Goal: Transaction & Acquisition: Purchase product/service

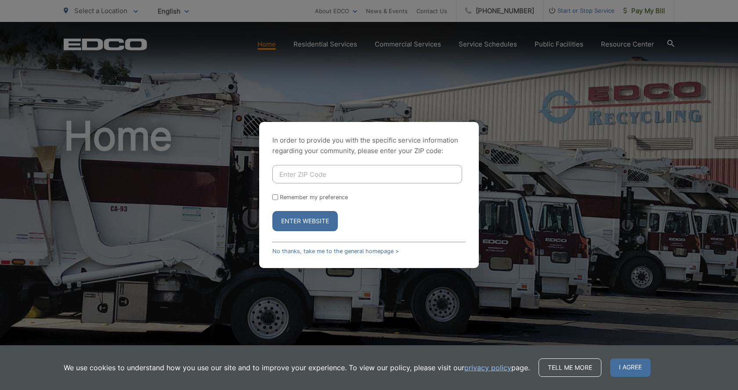
drag, startPoint x: 303, startPoint y: 171, endPoint x: 327, endPoint y: 171, distance: 23.3
click at [303, 171] on input "Enter ZIP Code" at bounding box center [367, 174] width 190 height 18
type input "92020"
click at [310, 220] on button "Enter Website" at bounding box center [304, 221] width 65 height 20
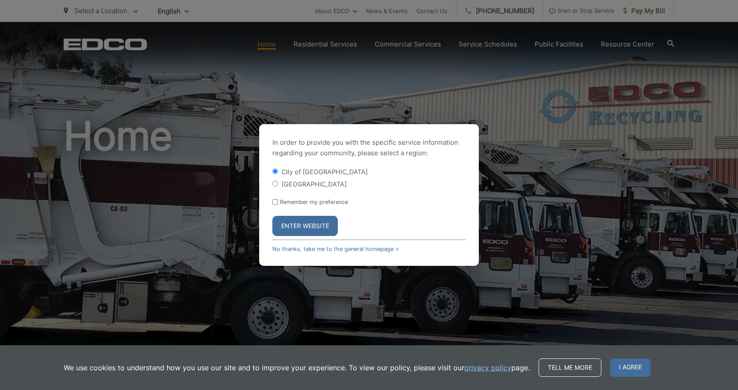
click at [320, 224] on button "Enter Website" at bounding box center [304, 226] width 65 height 20
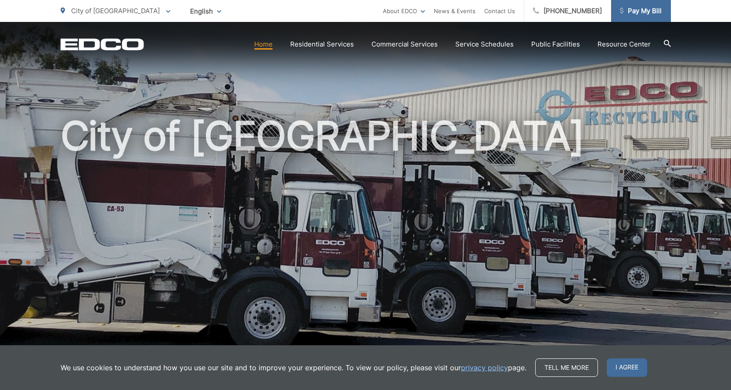
click at [647, 11] on span "Pay My Bill" at bounding box center [641, 11] width 42 height 11
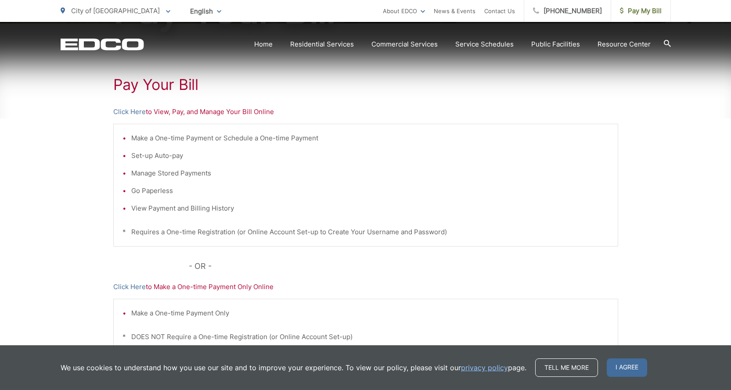
scroll to position [159, 0]
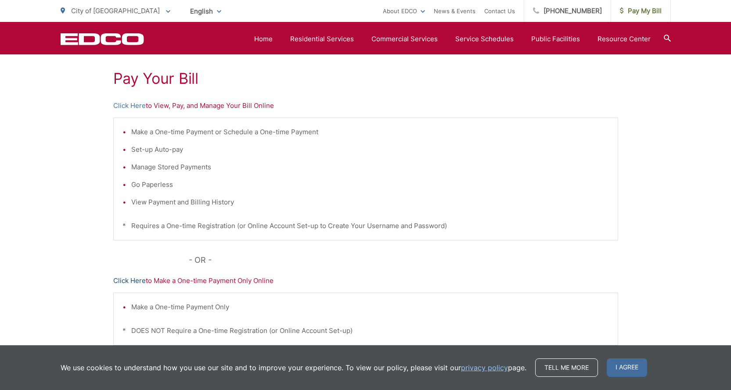
click at [131, 281] on link "Click Here" at bounding box center [129, 281] width 32 height 11
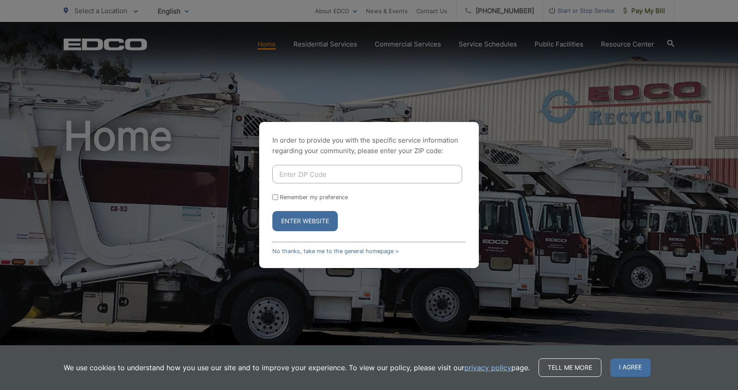
click at [317, 173] on input "Enter ZIP Code" at bounding box center [367, 174] width 190 height 18
type input "92020"
click at [306, 222] on button "Enter Website" at bounding box center [304, 221] width 65 height 20
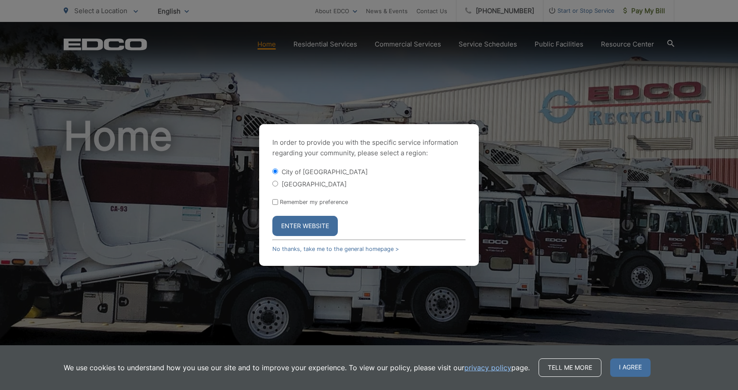
click at [320, 225] on button "Enter Website" at bounding box center [304, 226] width 65 height 20
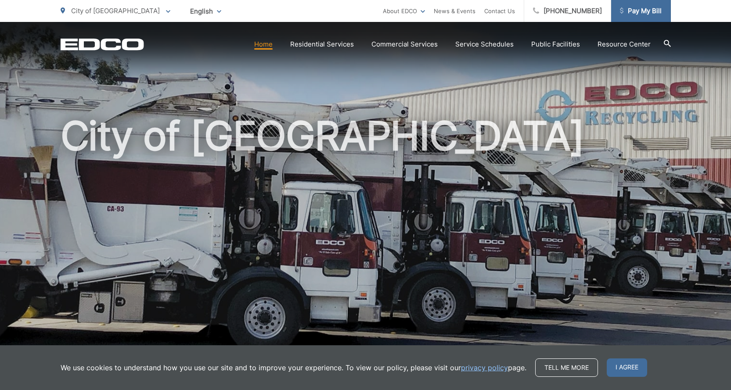
click at [635, 11] on span "Pay My Bill" at bounding box center [641, 11] width 42 height 11
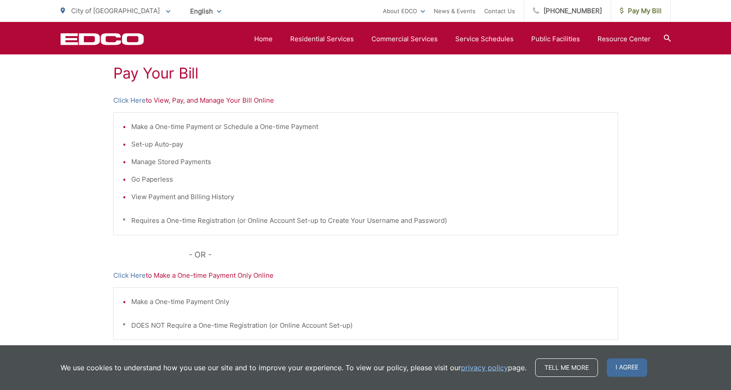
scroll to position [170, 0]
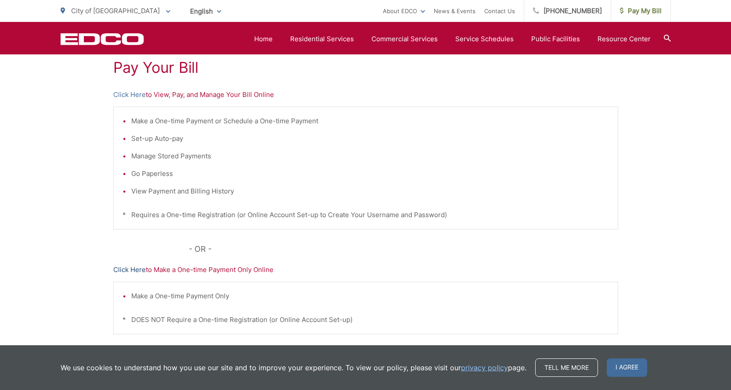
click at [133, 267] on link "Click Here" at bounding box center [129, 270] width 32 height 11
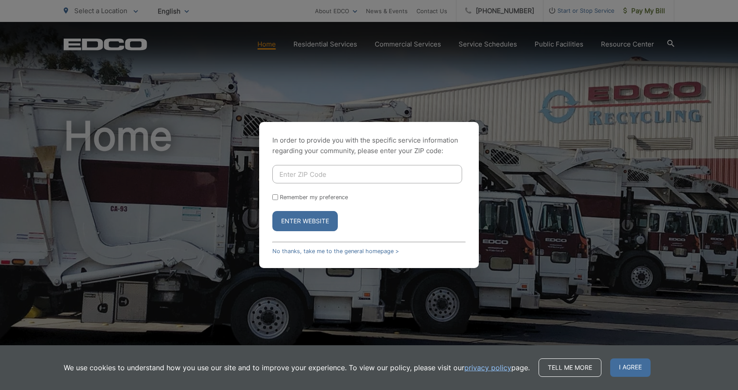
drag, startPoint x: 309, startPoint y: 172, endPoint x: 325, endPoint y: 172, distance: 16.2
click at [310, 172] on input "Enter ZIP Code" at bounding box center [367, 174] width 190 height 18
type input "92020"
click at [315, 223] on button "Enter Website" at bounding box center [304, 221] width 65 height 20
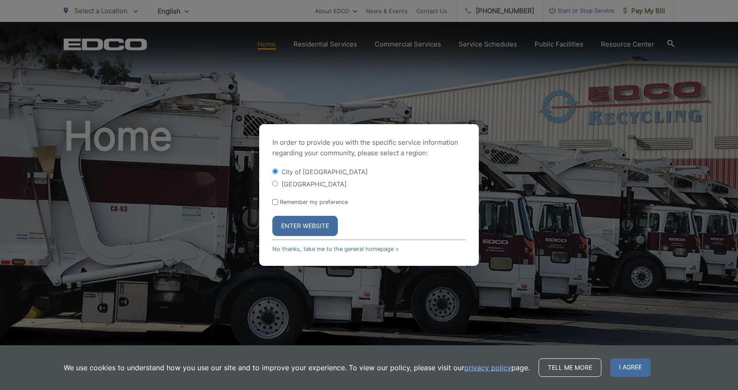
click at [308, 222] on button "Enter Website" at bounding box center [304, 226] width 65 height 20
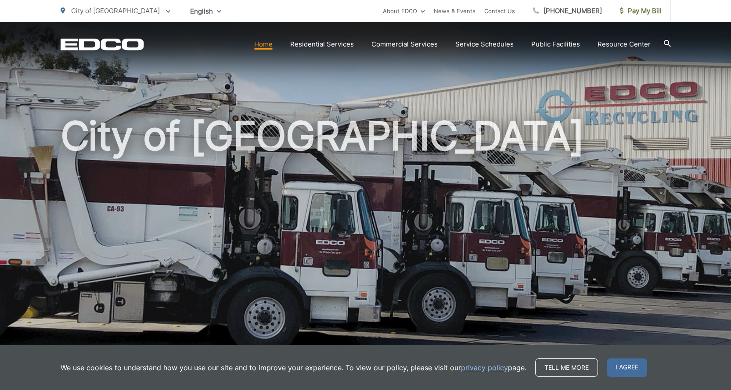
click at [270, 46] on link "Home" at bounding box center [263, 44] width 18 height 11
click at [265, 45] on link "Home" at bounding box center [263, 44] width 18 height 11
click at [622, 10] on icon at bounding box center [622, 10] width 4 height 6
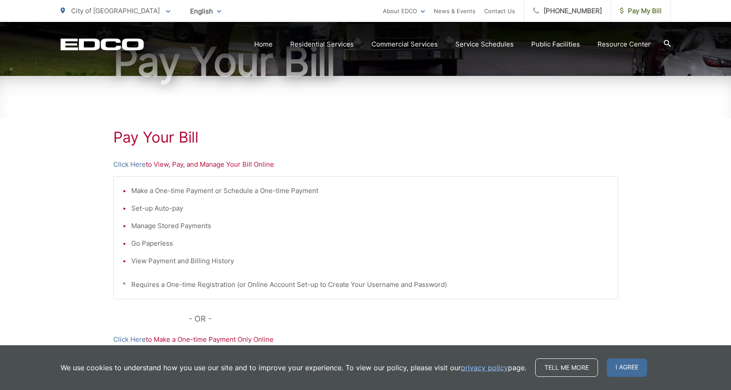
scroll to position [105, 0]
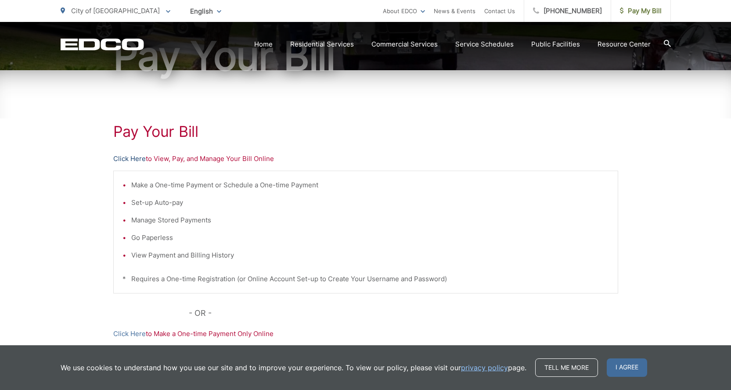
click at [134, 159] on link "Click Here" at bounding box center [129, 159] width 32 height 11
